Goal: Find specific page/section: Find specific page/section

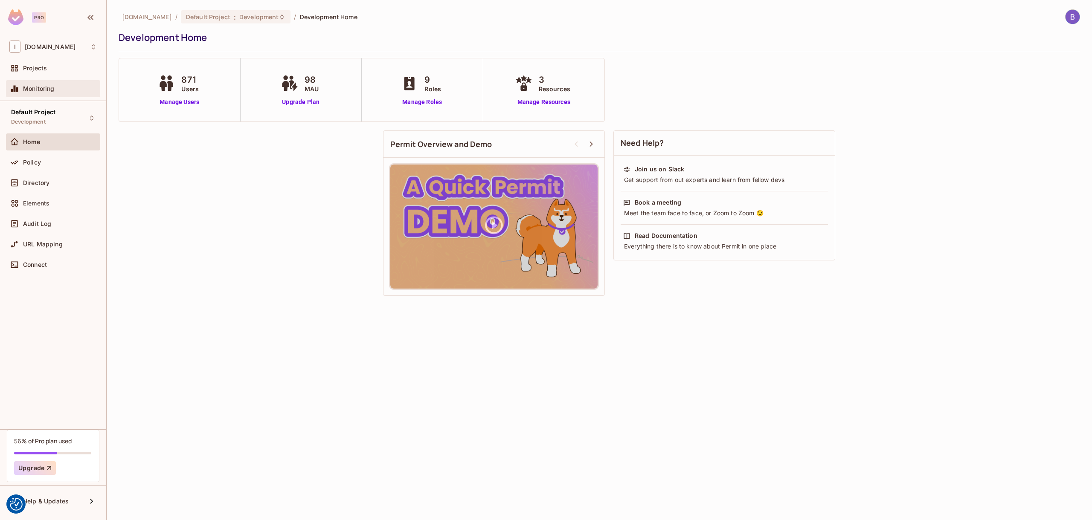
click at [49, 92] on span "Monitoring" at bounding box center [39, 88] width 32 height 7
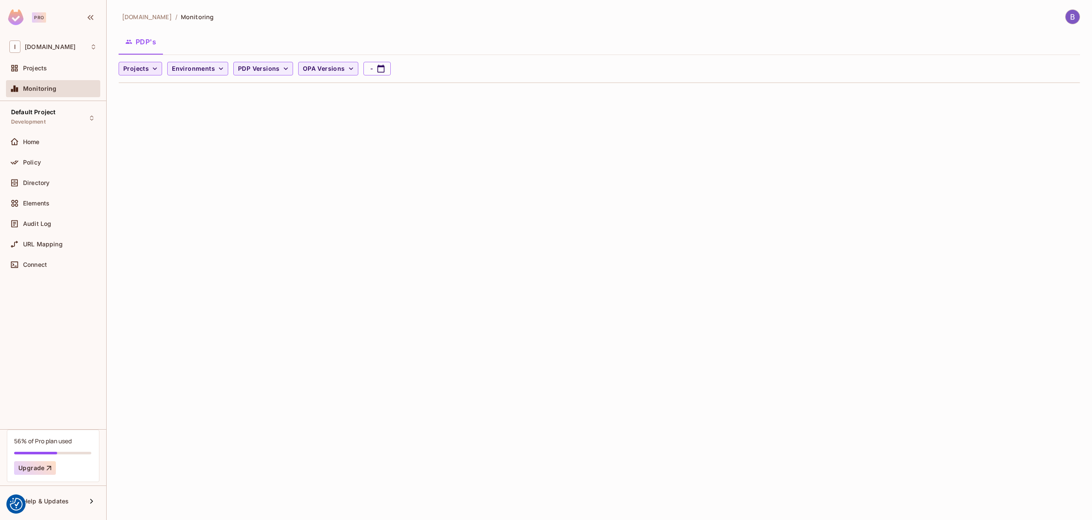
click at [153, 70] on icon "button" at bounding box center [155, 68] width 9 height 9
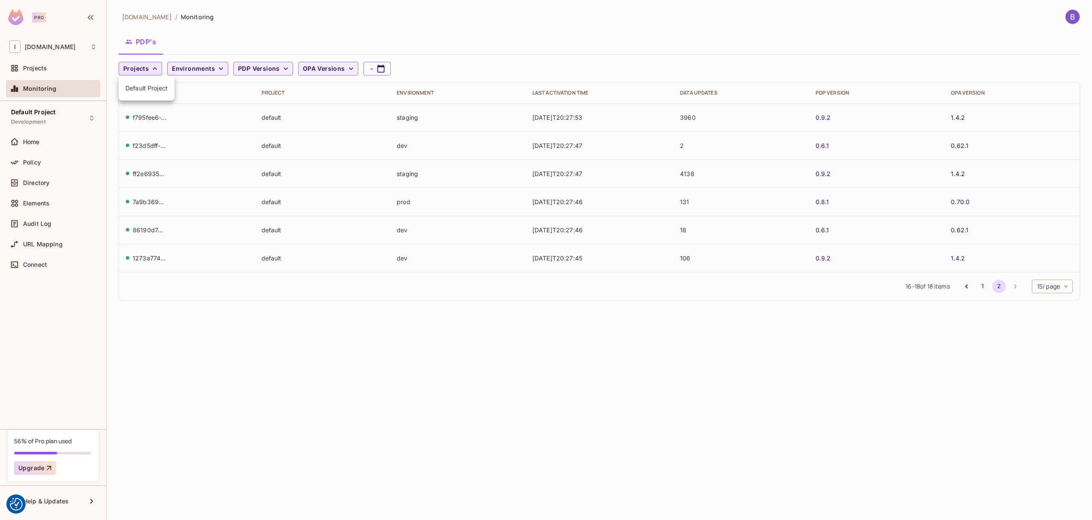
click at [153, 70] on div at bounding box center [546, 260] width 1092 height 520
click at [221, 66] on icon "button" at bounding box center [221, 68] width 9 height 9
click at [412, 37] on div at bounding box center [546, 260] width 1092 height 520
click at [48, 228] on div "Audit Log" at bounding box center [52, 224] width 87 height 10
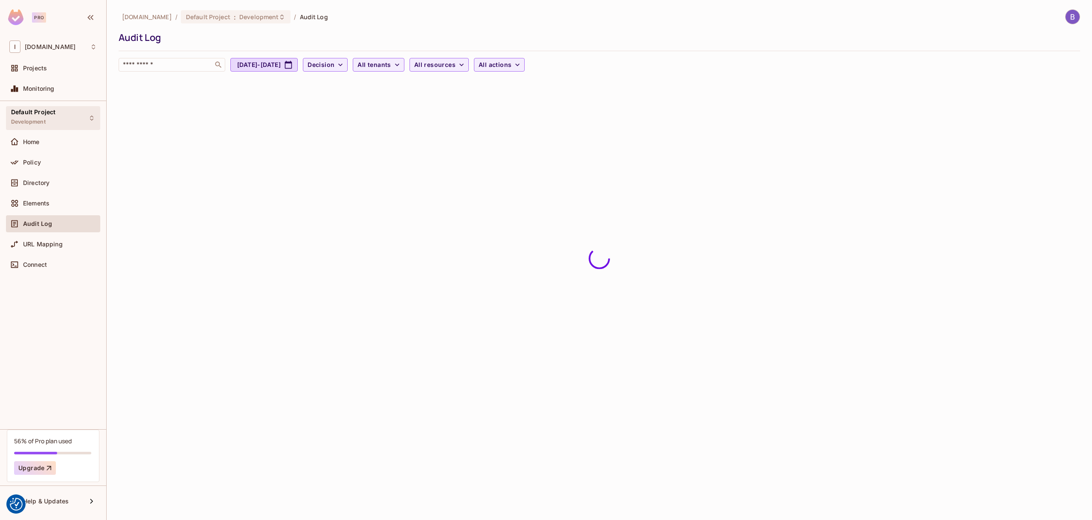
click at [95, 118] on div "Default Project Development" at bounding box center [53, 117] width 94 height 23
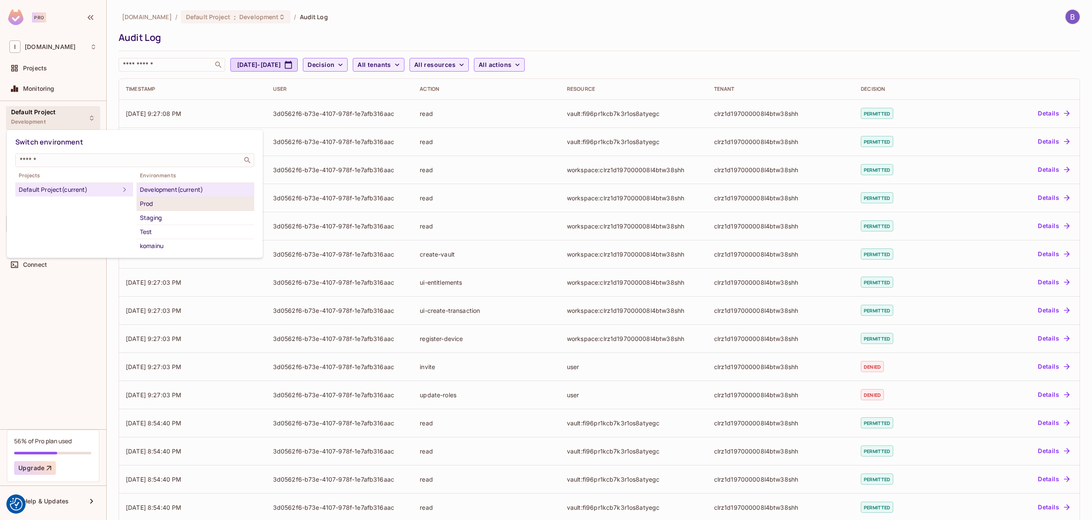
click at [164, 203] on div "Prod" at bounding box center [195, 204] width 111 height 10
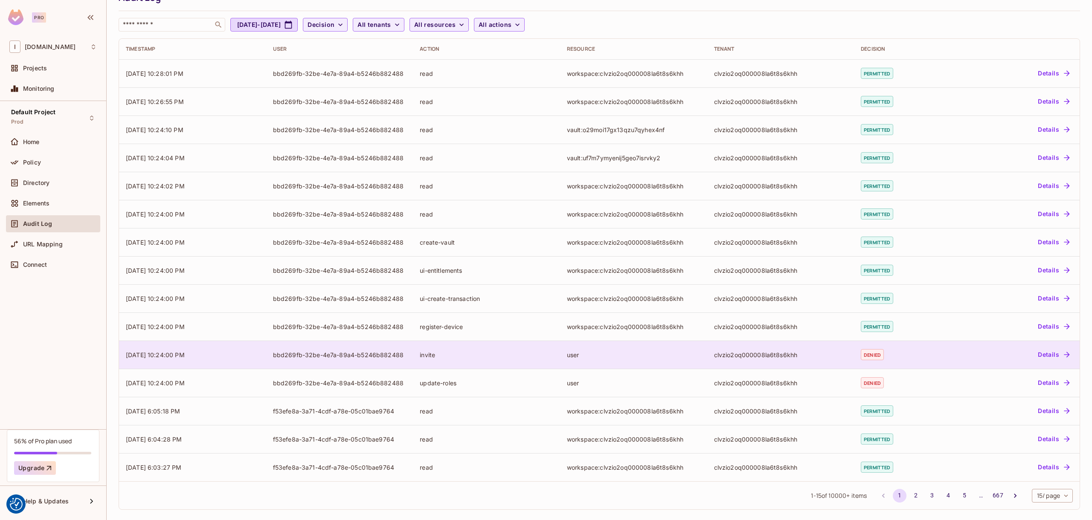
scroll to position [42, 0]
